Goal: Task Accomplishment & Management: Complete application form

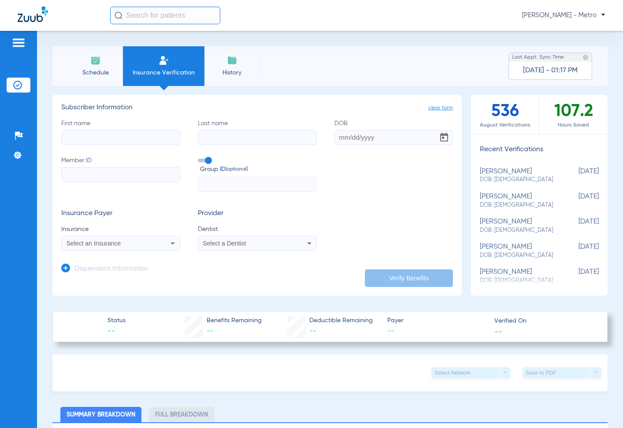
click at [120, 139] on input "First name" at bounding box center [120, 137] width 119 height 15
click at [147, 172] on input "Member ID" at bounding box center [120, 174] width 119 height 15
paste input "124794317801"
type input "124794317801"
click at [136, 143] on input "First name Required" at bounding box center [120, 137] width 119 height 15
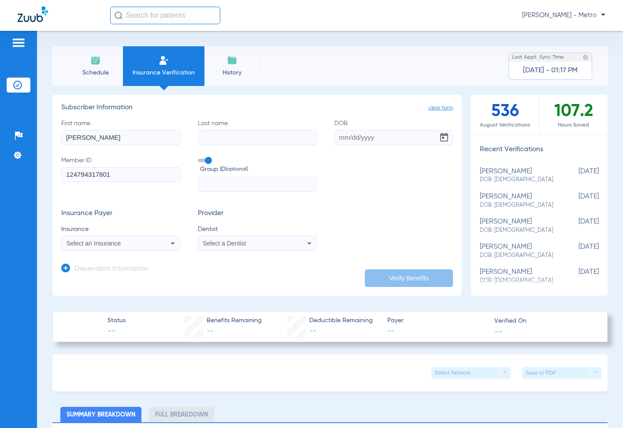
type input "[PERSON_NAME]"
click at [335, 136] on input "DOB" at bounding box center [394, 137] width 119 height 15
type input "[DATE]"
click at [162, 246] on div "Select an Insurance" at bounding box center [121, 243] width 118 height 11
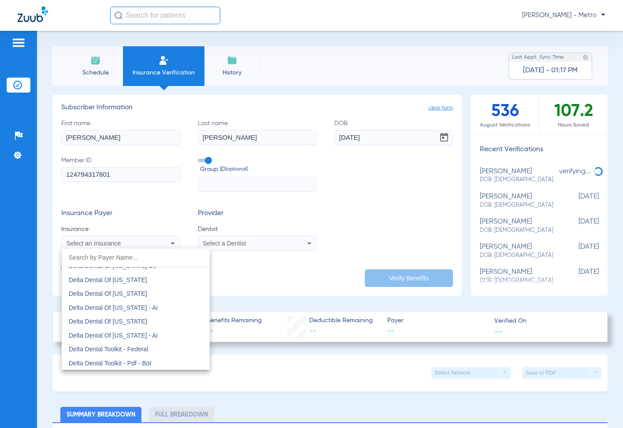
scroll to position [2380, 0]
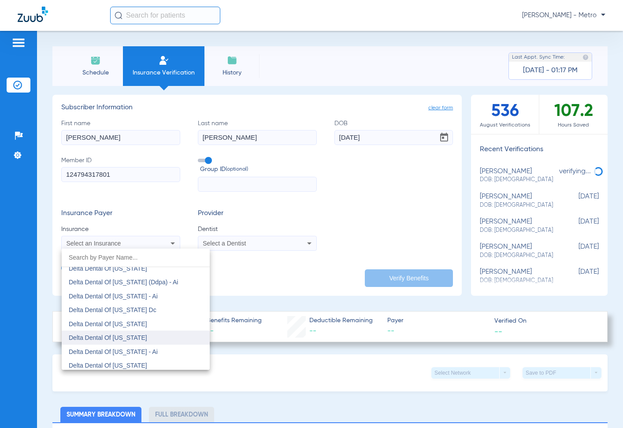
click at [141, 337] on span "Delta Dental Of [US_STATE]" at bounding box center [108, 337] width 78 height 7
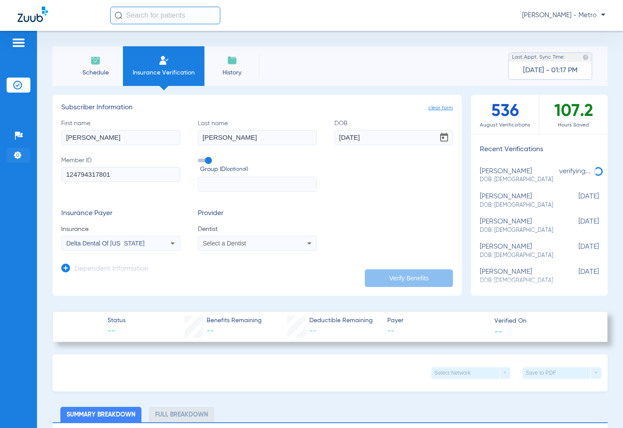
drag, startPoint x: 136, startPoint y: 136, endPoint x: 19, endPoint y: 149, distance: 117.6
click at [79, 135] on input "[PERSON_NAME]" at bounding box center [120, 137] width 119 height 15
type input "[PERSON_NAME]"
drag, startPoint x: 132, startPoint y: 174, endPoint x: 57, endPoint y: 173, distance: 75.4
click at [57, 173] on app-manual-verification-form "clear form Subscriber Information First name [PERSON_NAME] Last name [PERSON_NA…" at bounding box center [256, 195] width 409 height 201
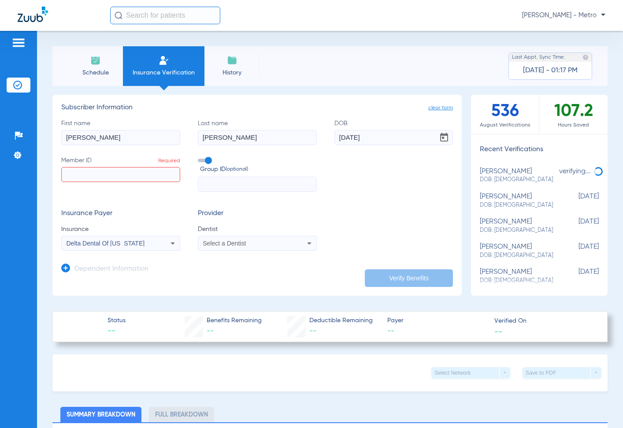
click at [52, 135] on div "Schedule Insurance Verification History Last Appt. Sync Time: [DATE] - 01:17 PM…" at bounding box center [330, 229] width 586 height 397
drag, startPoint x: 206, startPoint y: 138, endPoint x: 332, endPoint y: 143, distance: 125.7
click at [177, 138] on div "First name Required Last name [PERSON_NAME] DOB [DEMOGRAPHIC_DATA] Member ID Re…" at bounding box center [257, 155] width 392 height 73
drag, startPoint x: 373, startPoint y: 142, endPoint x: 199, endPoint y: 149, distance: 174.2
click at [275, 149] on div "First name Required Last name Required DOB [DEMOGRAPHIC_DATA] Member ID Require…" at bounding box center [257, 155] width 392 height 73
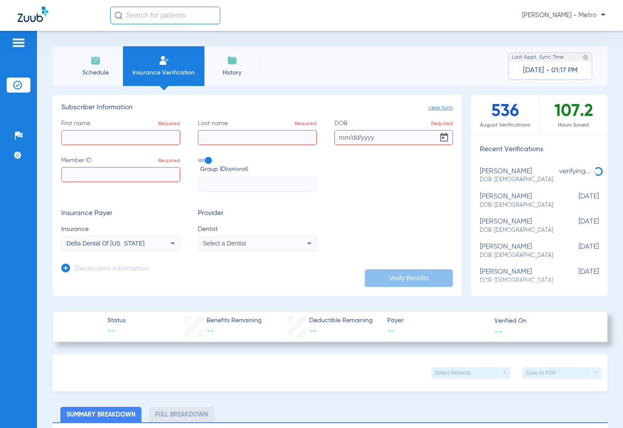
click at [138, 148] on div "First name Required Last name Required DOB Required Member ID Required Group ID…" at bounding box center [257, 155] width 392 height 73
click at [138, 142] on input "First name Required" at bounding box center [120, 137] width 119 height 15
type input "[PERSON_NAME]"
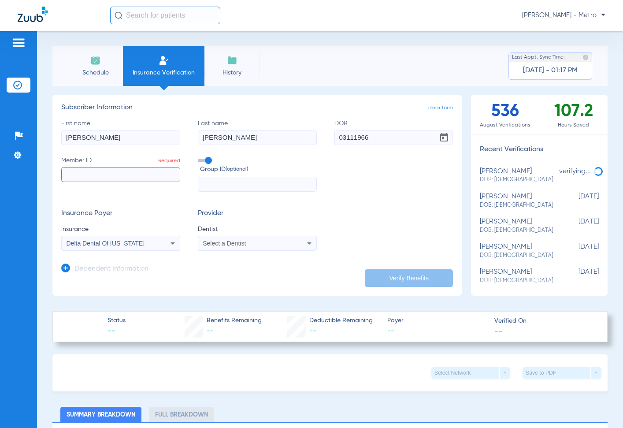
type input "[DATE]"
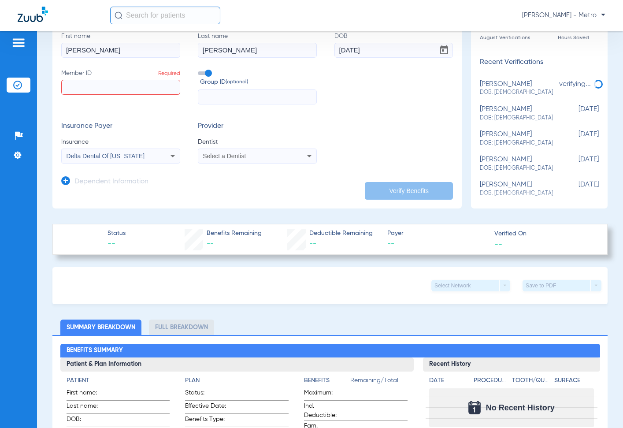
scroll to position [88, 0]
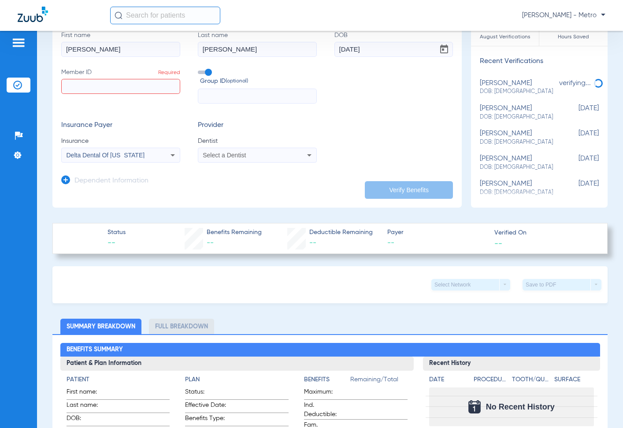
click at [122, 81] on input "Member ID Required" at bounding box center [120, 86] width 119 height 15
paste input "124794317801"
type input "124794317801"
click at [112, 160] on div "Delta Dental Of [US_STATE]" at bounding box center [121, 155] width 118 height 11
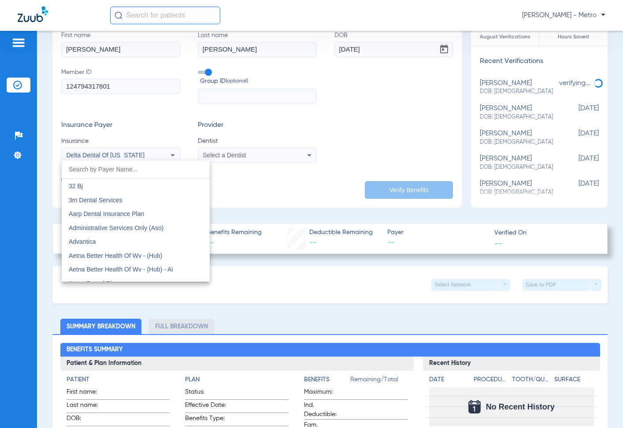
scroll to position [2355, 0]
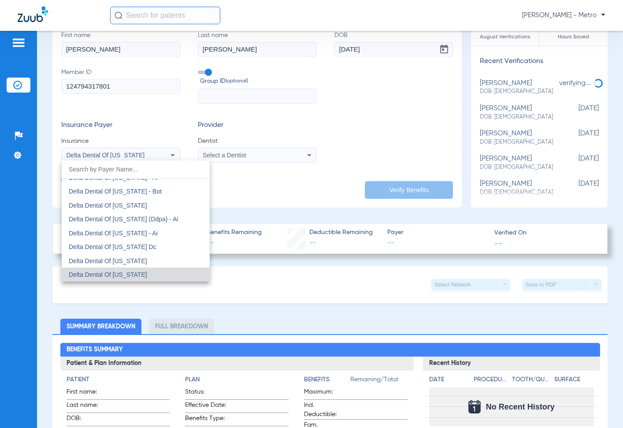
click at [243, 155] on div at bounding box center [311, 214] width 623 height 428
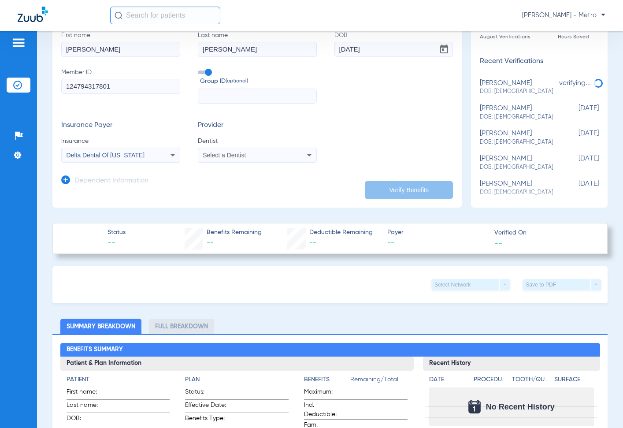
click at [273, 157] on div "Select a Dentist" at bounding box center [246, 155] width 87 height 6
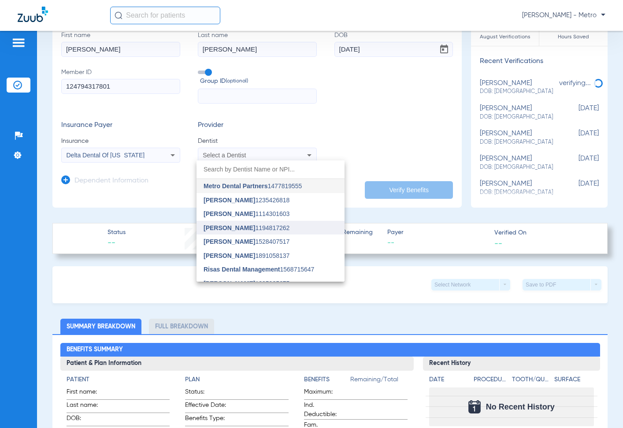
click at [248, 226] on span "[PERSON_NAME] 1194817262" at bounding box center [247, 228] width 86 height 6
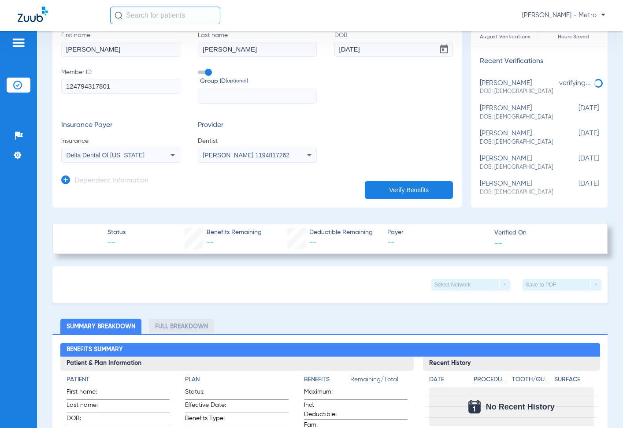
click at [441, 179] on app-dependent-form "Dependent Information" at bounding box center [257, 178] width 392 height 30
click at [439, 189] on button "Verify Benefits" at bounding box center [409, 190] width 88 height 18
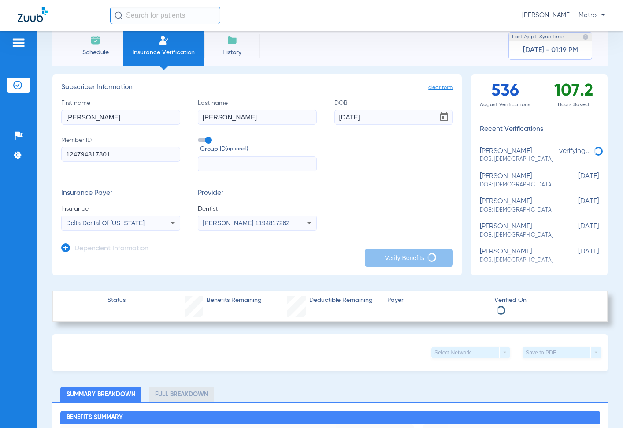
scroll to position [0, 0]
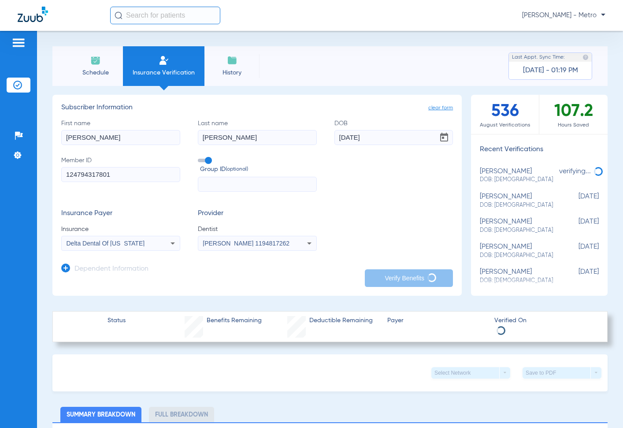
click at [115, 267] on h3 "Dependent Information" at bounding box center [111, 269] width 74 height 9
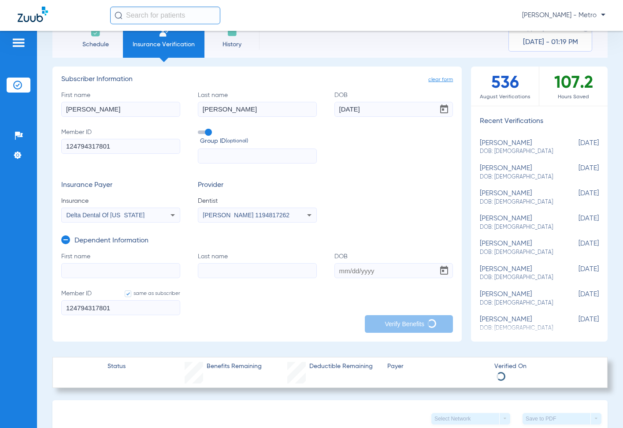
scroll to position [44, 0]
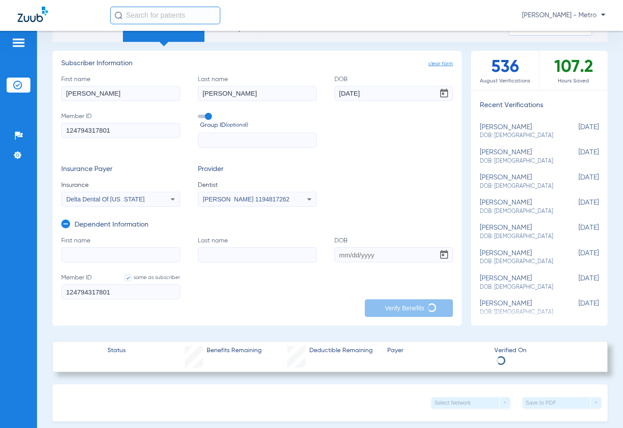
click at [65, 224] on icon at bounding box center [65, 224] width 9 height 9
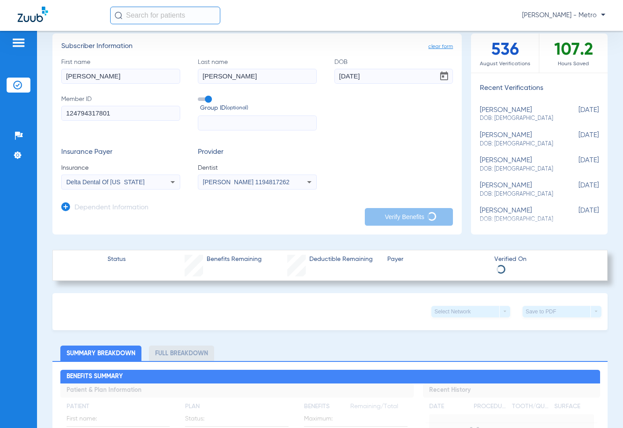
scroll to position [0, 0]
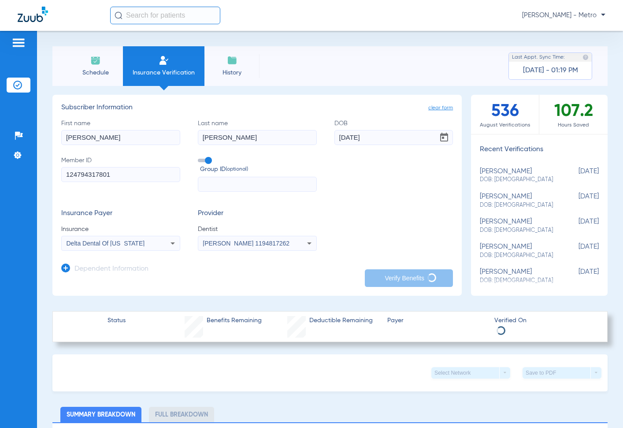
click at [140, 206] on form "First name [PERSON_NAME] Last name [PERSON_NAME] [DEMOGRAPHIC_DATA] Member ID 1…" at bounding box center [257, 185] width 392 height 132
drag, startPoint x: 597, startPoint y: 165, endPoint x: 592, endPoint y: 154, distance: 12.0
click at [592, 154] on ul "[PERSON_NAME] DOB: [DEMOGRAPHIC_DATA] [DEMOGRAPHIC_DATA] [PERSON_NAME] DOB: [DE…" at bounding box center [539, 221] width 137 height 135
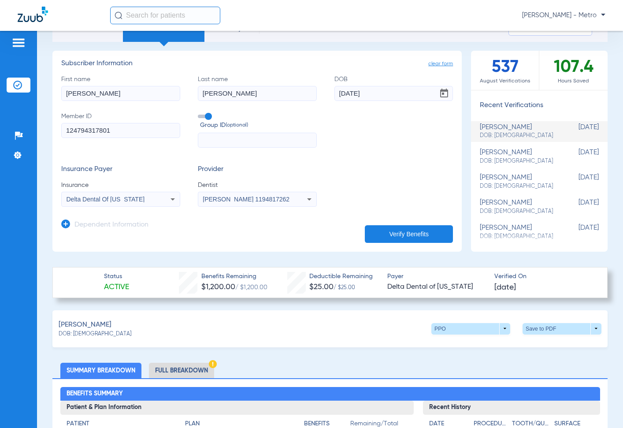
scroll to position [176, 0]
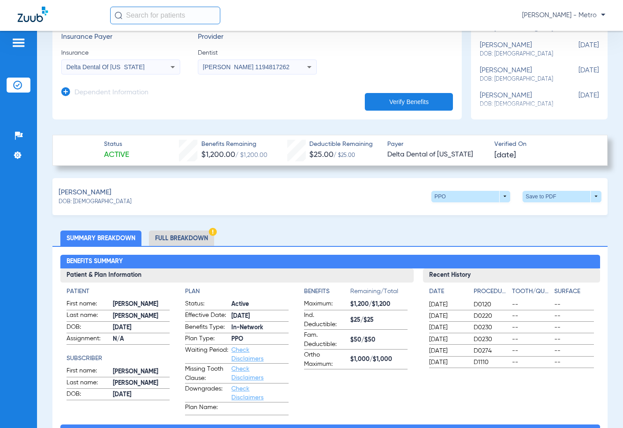
click at [176, 238] on li "Full Breakdown" at bounding box center [181, 238] width 65 height 15
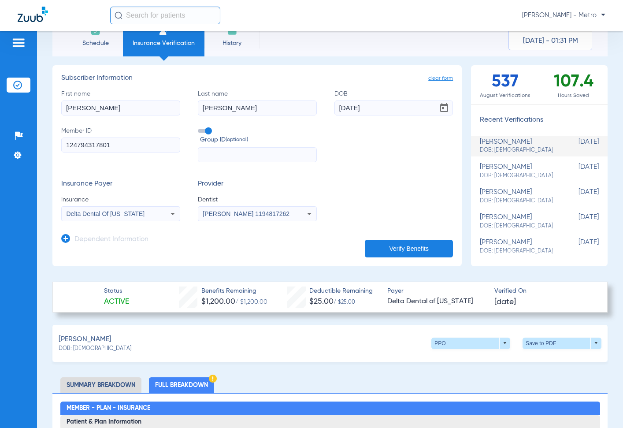
scroll to position [0, 0]
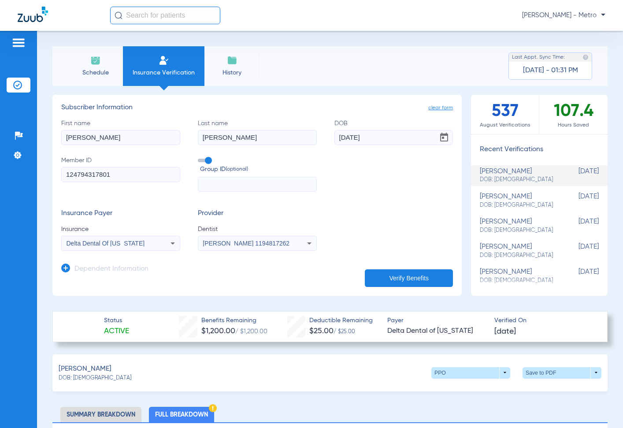
click at [186, 74] on span "Insurance Verification" at bounding box center [164, 72] width 68 height 9
drag, startPoint x: 152, startPoint y: 139, endPoint x: 22, endPoint y: 125, distance: 130.4
click at [22, 125] on div "Patients Insurance Verification Setup Help Center Settings Schedule Insurance V…" at bounding box center [311, 245] width 623 height 428
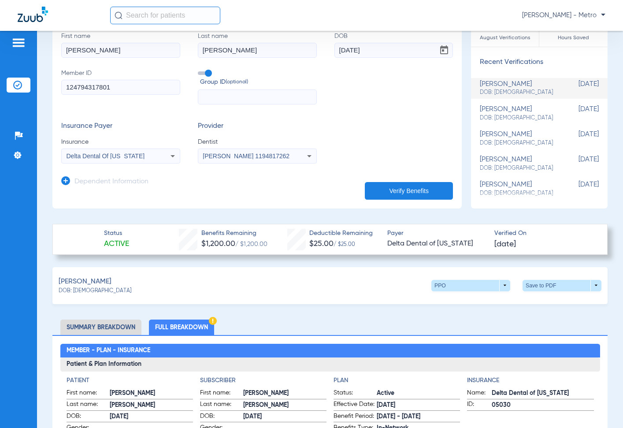
scroll to position [88, 0]
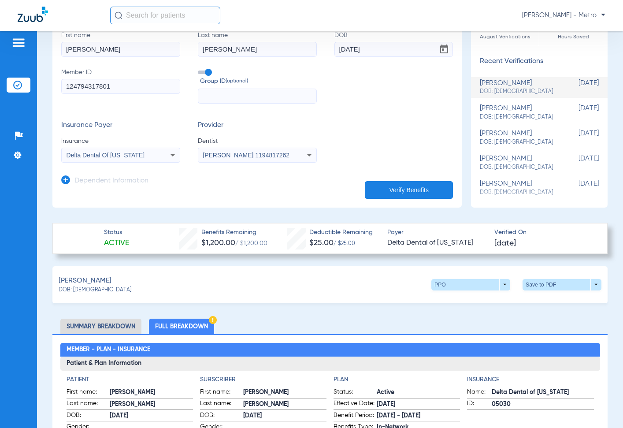
click at [164, 150] on div "Delta Dental Of [US_STATE]" at bounding box center [121, 155] width 118 height 11
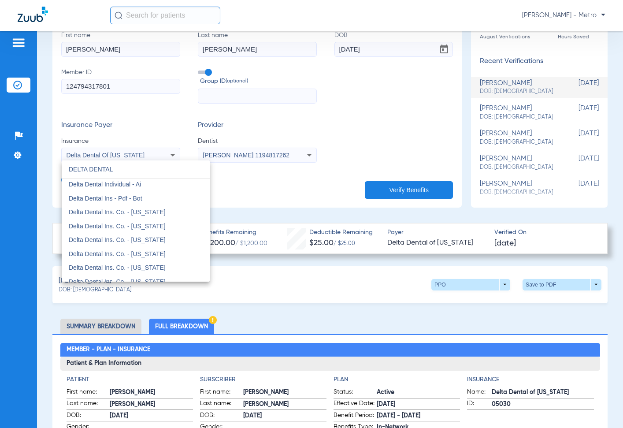
scroll to position [44, 0]
type input "DELTA DENTAL"
click at [158, 225] on mat-option "Delta Dental Ins. Co. - [US_STATE]" at bounding box center [136, 225] width 148 height 14
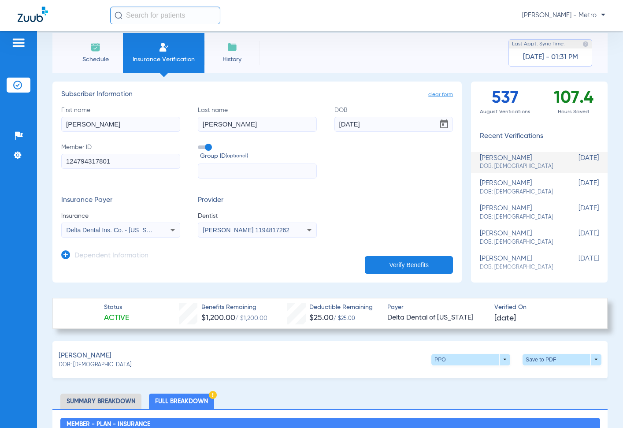
scroll to position [0, 0]
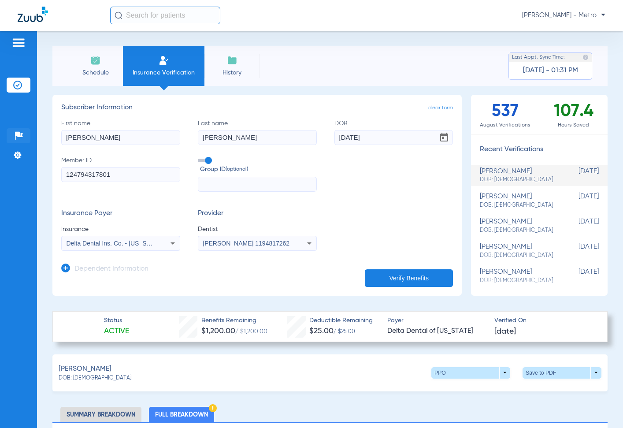
click at [23, 135] on div "Patients Insurance Verification Setup Help Center Settings Schedule Insurance V…" at bounding box center [311, 245] width 623 height 428
drag, startPoint x: 129, startPoint y: 137, endPoint x: 53, endPoint y: 132, distance: 75.9
click at [56, 133] on app-manual-verification-form "clear form Subscriber Information First name [PERSON_NAME] name [PERSON_NAME] […" at bounding box center [256, 195] width 409 height 201
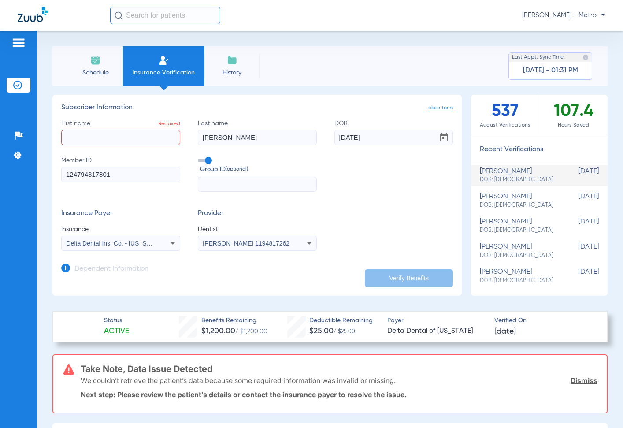
drag, startPoint x: 231, startPoint y: 140, endPoint x: 184, endPoint y: 133, distance: 47.3
click at [181, 132] on div "First name Required Last name [PERSON_NAME] [DEMOGRAPHIC_DATA] Member ID 124794…" at bounding box center [257, 155] width 392 height 73
drag, startPoint x: 380, startPoint y: 138, endPoint x: 320, endPoint y: 130, distance: 61.4
click at [322, 130] on div "First name Required Last name Required DOB [DEMOGRAPHIC_DATA] Member ID 1247943…" at bounding box center [257, 155] width 392 height 73
drag, startPoint x: 92, startPoint y: 175, endPoint x: 34, endPoint y: 163, distance: 59.5
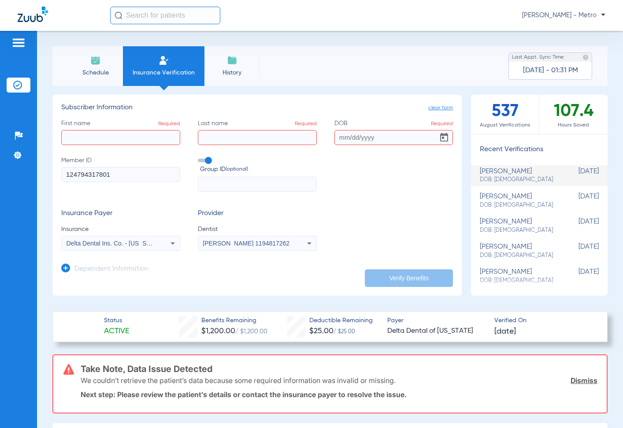
click at [34, 163] on div "Patients Insurance Verification Setup Help Center Settings Schedule Insurance V…" at bounding box center [311, 245] width 623 height 428
click at [108, 137] on input "First name Required" at bounding box center [120, 137] width 119 height 15
type input "[PERSON_NAME]"
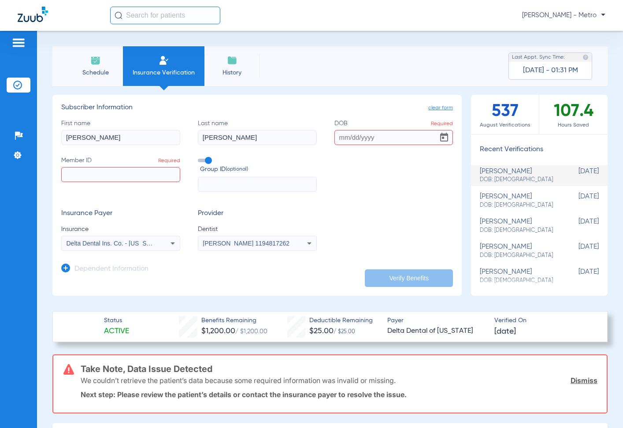
type input "[PERSON_NAME]"
type input "[DATE]"
click at [72, 174] on input "Member ID Required" at bounding box center [120, 174] width 119 height 15
paste input "[PERSON_NAME] '[PERSON_NAME] ' [PERSON_NAME]"
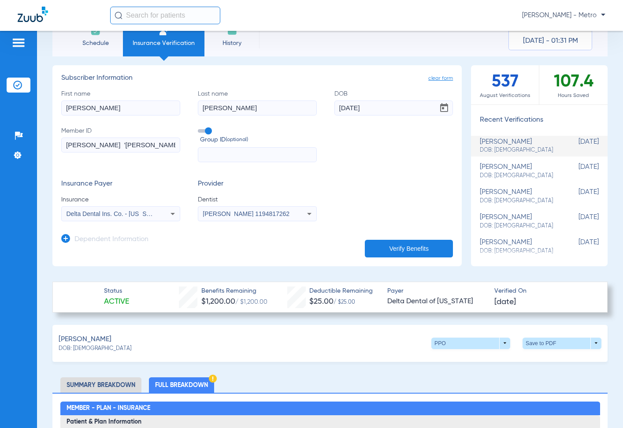
scroll to position [44, 0]
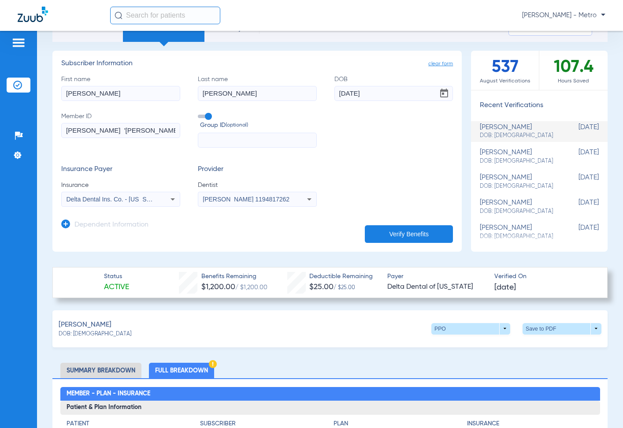
type input "[PERSON_NAME] '[PERSON_NAME] ' [PERSON_NAME]"
click at [415, 238] on button "Verify Benefits" at bounding box center [409, 234] width 88 height 18
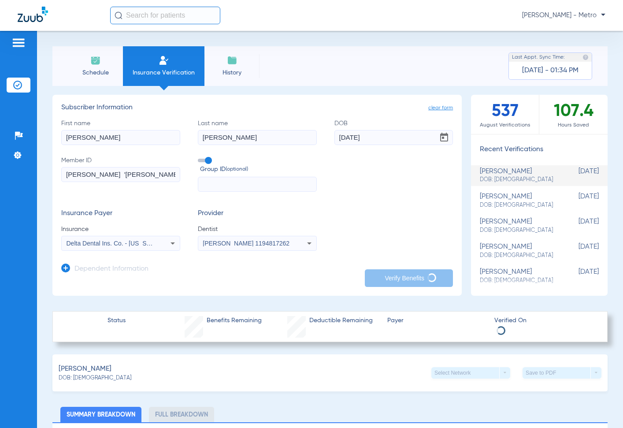
scroll to position [88, 0]
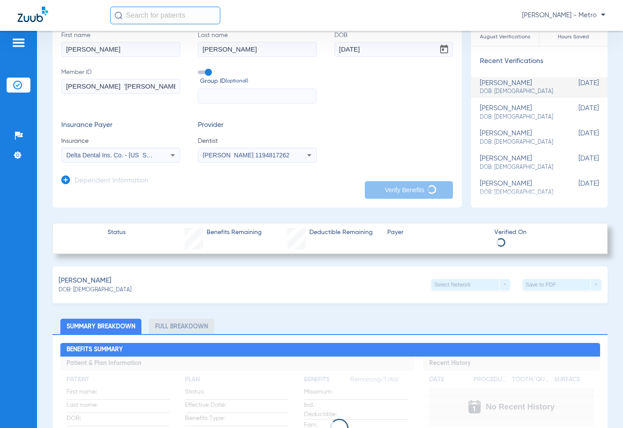
type input "[PERSON_NAME]"
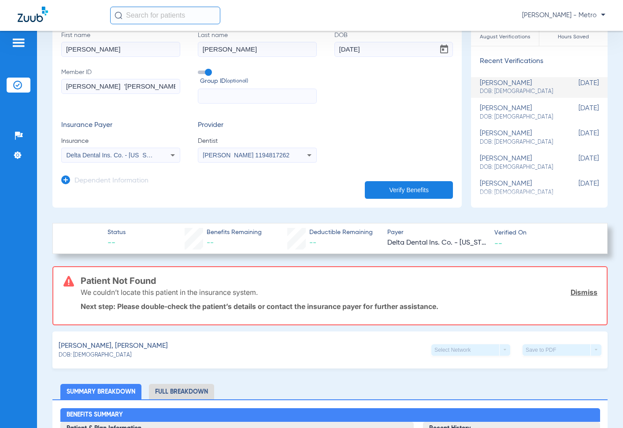
scroll to position [0, 0]
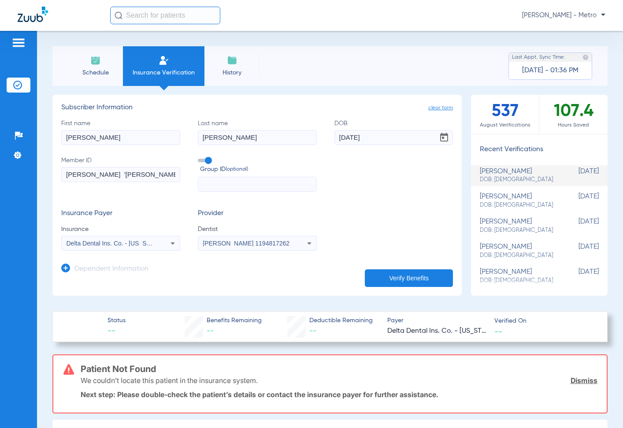
click at [276, 143] on input "[PERSON_NAME]" at bounding box center [257, 137] width 119 height 15
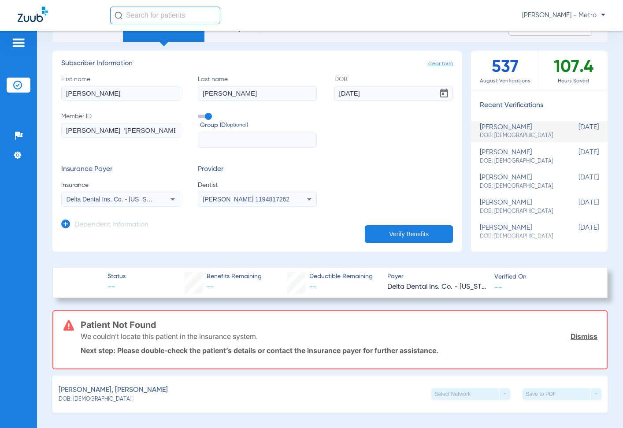
type input "[PERSON_NAME]"
click at [423, 227] on button "Verify Benefits" at bounding box center [409, 234] width 88 height 18
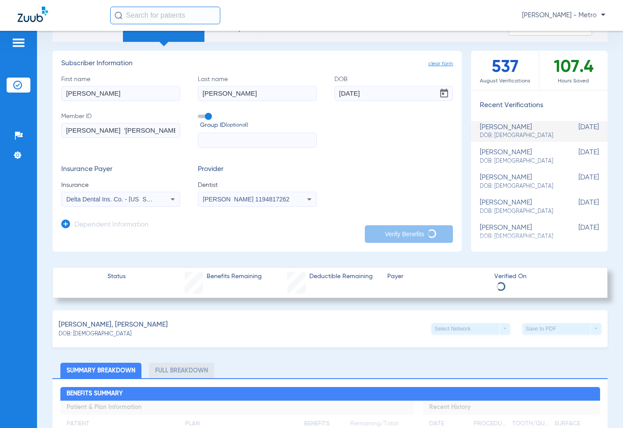
scroll to position [176, 0]
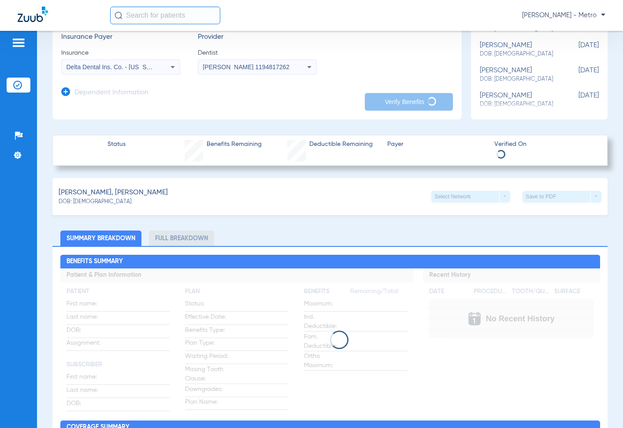
click at [119, 143] on span "Status" at bounding box center [117, 144] width 18 height 9
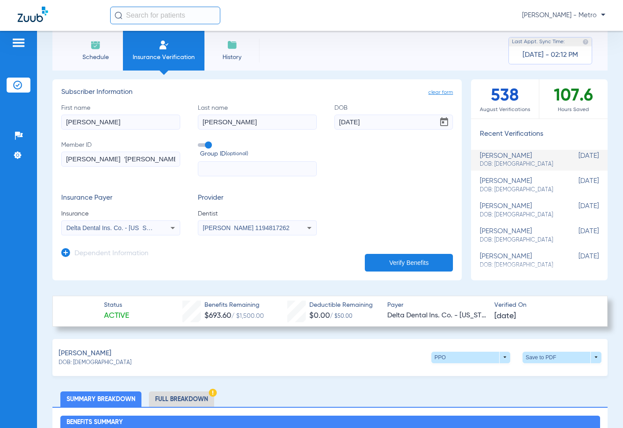
scroll to position [0, 0]
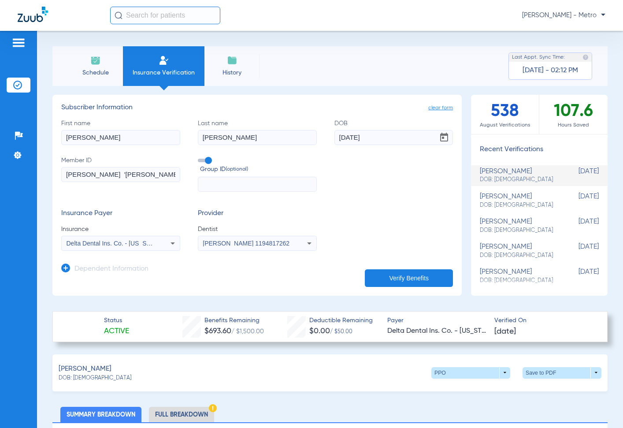
drag, startPoint x: 164, startPoint y: 140, endPoint x: 49, endPoint y: 138, distance: 115.1
click at [49, 140] on div "Schedule Insurance Verification History Last Appt. Sync Time: [DATE] - 02:12 PM…" at bounding box center [330, 229] width 586 height 397
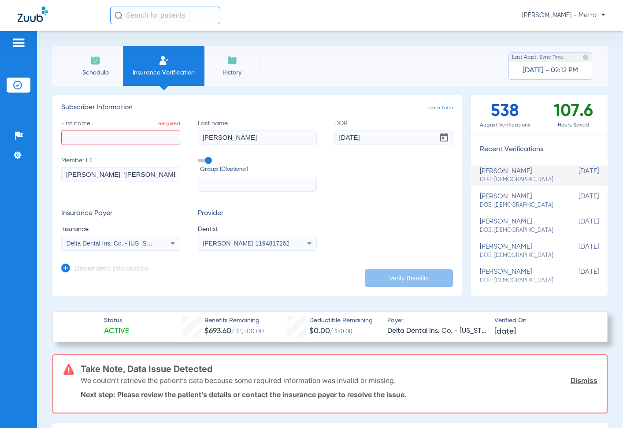
drag, startPoint x: 244, startPoint y: 132, endPoint x: 242, endPoint y: 137, distance: 4.7
click at [242, 136] on input "[PERSON_NAME]" at bounding box center [257, 137] width 119 height 15
drag, startPoint x: 227, startPoint y: 135, endPoint x: 199, endPoint y: 128, distance: 29.1
click at [205, 131] on input "[PERSON_NAME]" at bounding box center [257, 137] width 119 height 15
type input "W"
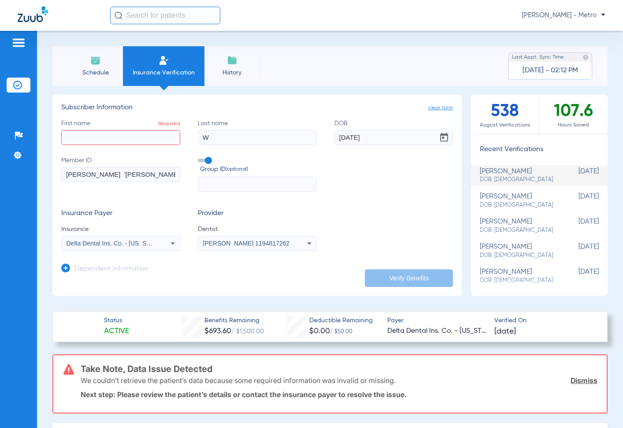
drag, startPoint x: 387, startPoint y: 139, endPoint x: 307, endPoint y: 132, distance: 80.6
click at [319, 137] on div "First name Required Last name W DOB [DEMOGRAPHIC_DATA] Member ID [PERSON_NAME] …" at bounding box center [257, 155] width 392 height 73
drag, startPoint x: 212, startPoint y: 133, endPoint x: 172, endPoint y: 138, distance: 40.5
click at [173, 138] on div "First name Required Last name W DOB Required Member ID [PERSON_NAME] '[PERSON_N…" at bounding box center [257, 155] width 392 height 73
drag, startPoint x: 125, startPoint y: 177, endPoint x: -3, endPoint y: 196, distance: 129.7
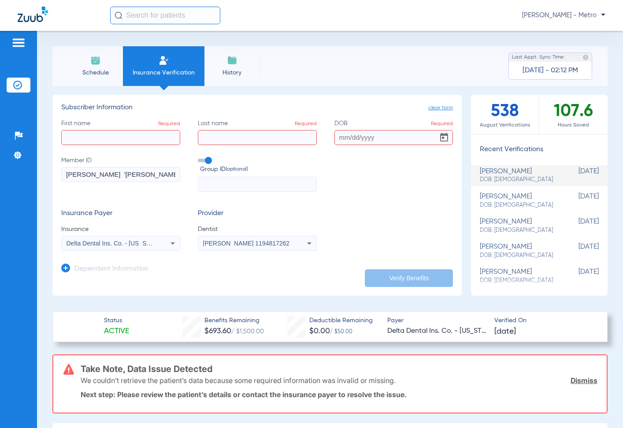
click at [0, 196] on html "[PERSON_NAME] - Metro Patients Insurance Verification Setup Help Center Setting…" at bounding box center [311, 214] width 623 height 428
click at [101, 134] on input "First name Required" at bounding box center [120, 137] width 119 height 15
type input "[PERSON_NAME]"
drag, startPoint x: 100, startPoint y: 133, endPoint x: 48, endPoint y: 146, distance: 54.5
click at [48, 146] on div "Schedule Insurance Verification History Last Appt. Sync Time: [DATE] - 02:12 PM…" at bounding box center [330, 229] width 586 height 397
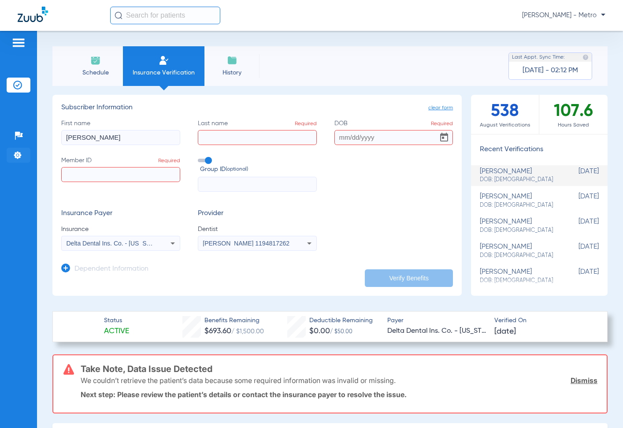
type input "[PERSON_NAME]"
type input "[DATE]"
click at [137, 182] on input "Member ID Required" at bounding box center [120, 174] width 119 height 15
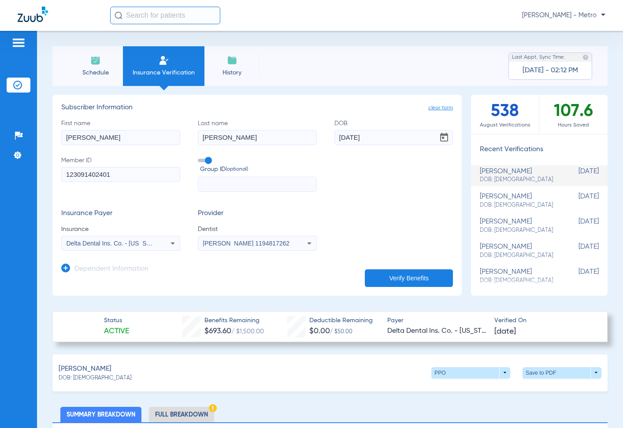
type input "123091402401"
click at [427, 280] on button "Verify Benefits" at bounding box center [409, 278] width 88 height 18
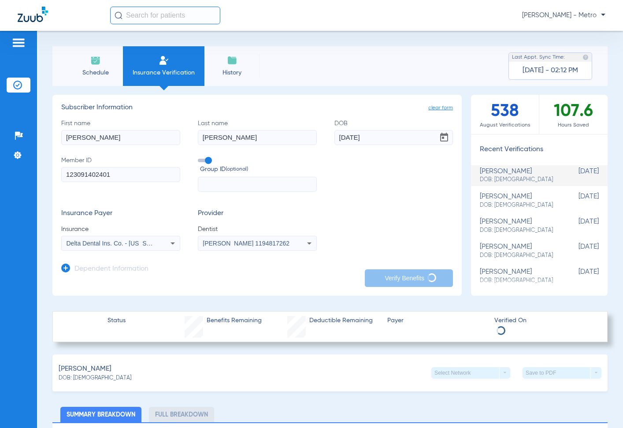
click at [136, 107] on h3 "Subscriber Information" at bounding box center [257, 108] width 392 height 9
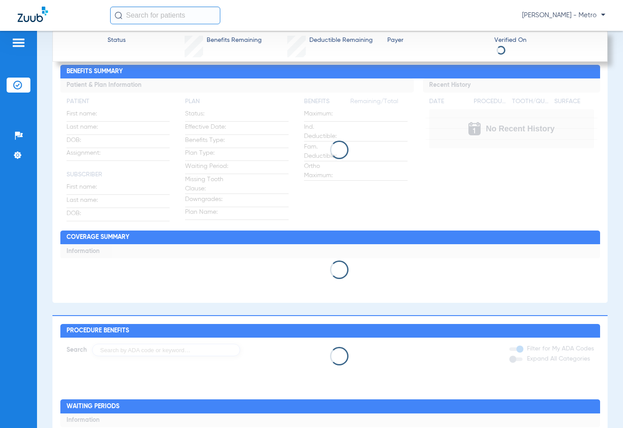
scroll to position [485, 0]
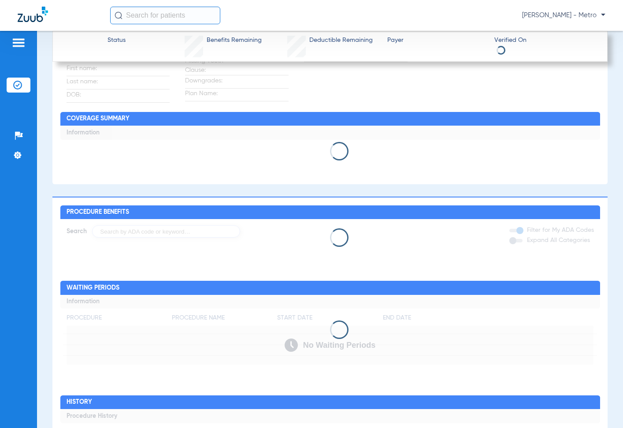
type input "[PERSON_NAME]"
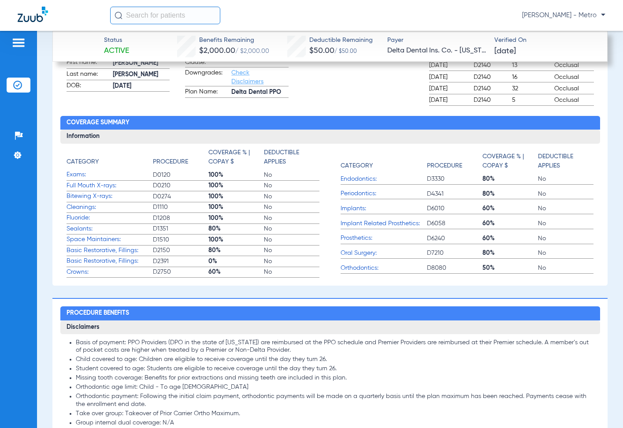
scroll to position [482, 0]
